Goal: Information Seeking & Learning: Find specific fact

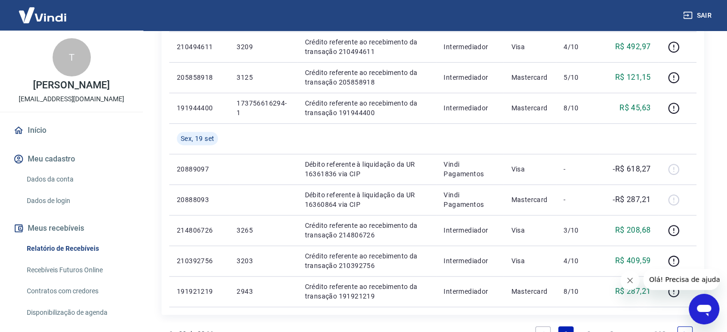
scroll to position [669, 0]
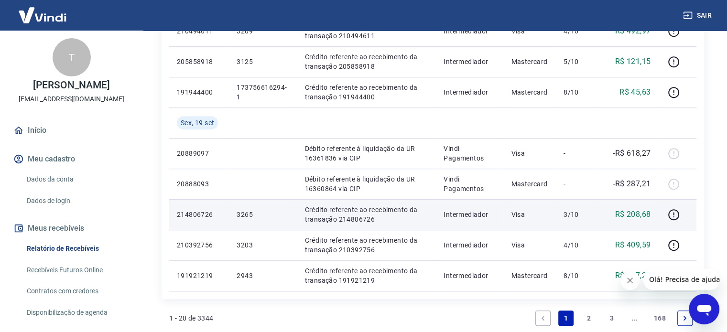
click at [638, 218] on p "R$ 208,68" at bounding box center [633, 214] width 36 height 11
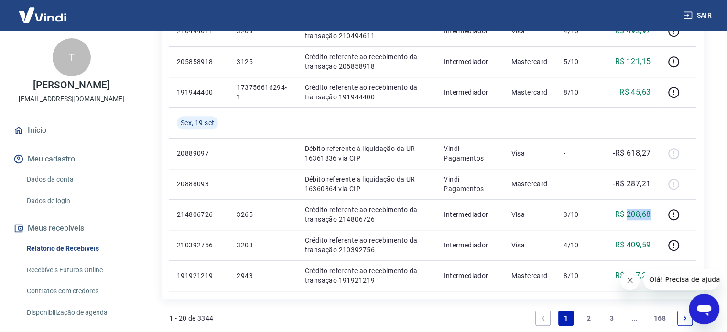
copy p "208,68"
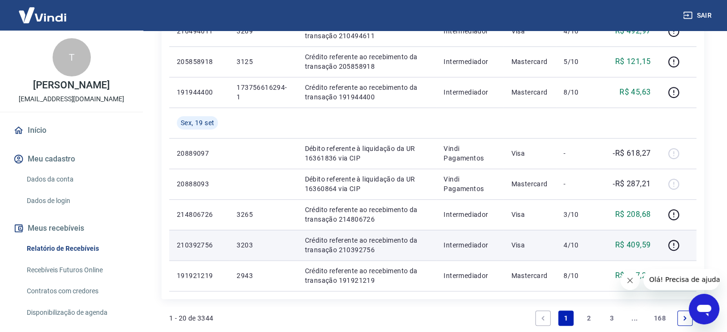
click at [637, 243] on p "R$ 409,59" at bounding box center [633, 244] width 36 height 11
copy p "409,59"
